Goal: Information Seeking & Learning: Learn about a topic

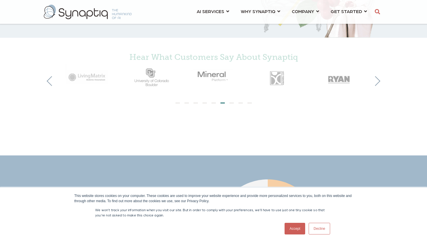
scroll to position [170, 0]
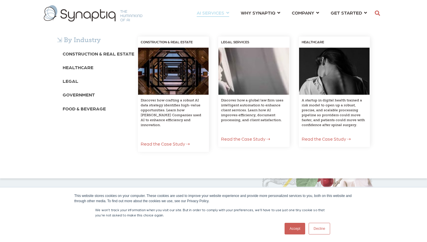
click at [214, 12] on span "AI SERVICES ⇲ By Industry Construction & Real Estate Healthcare Legal Governmen…" at bounding box center [211, 13] width 28 height 8
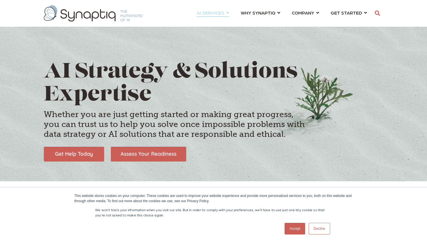
scroll to position [0, 3]
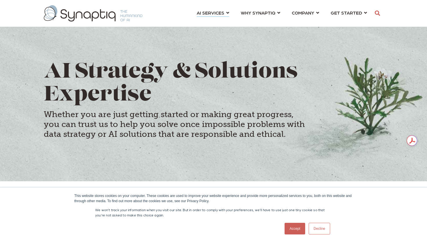
click at [297, 228] on link "Accept" at bounding box center [295, 228] width 21 height 12
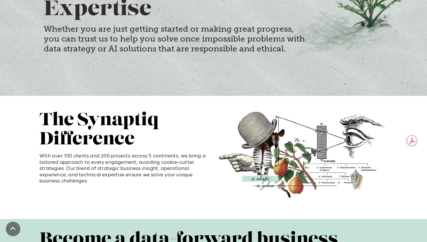
scroll to position [85, 0]
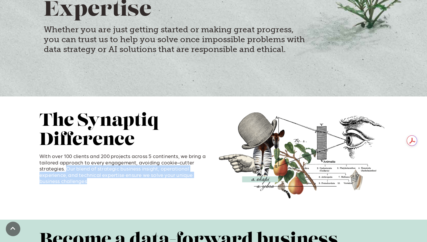
drag, startPoint x: 103, startPoint y: 180, endPoint x: 67, endPoint y: 171, distance: 37.4
click at [66, 171] on p "With over 100 clients and 200 projects across 5 continents, we bring a tailored…" at bounding box center [124, 168] width 170 height 31
copy p "Our blend of strategic business insight, operational experience, and technical …"
